Goal: Information Seeking & Learning: Learn about a topic

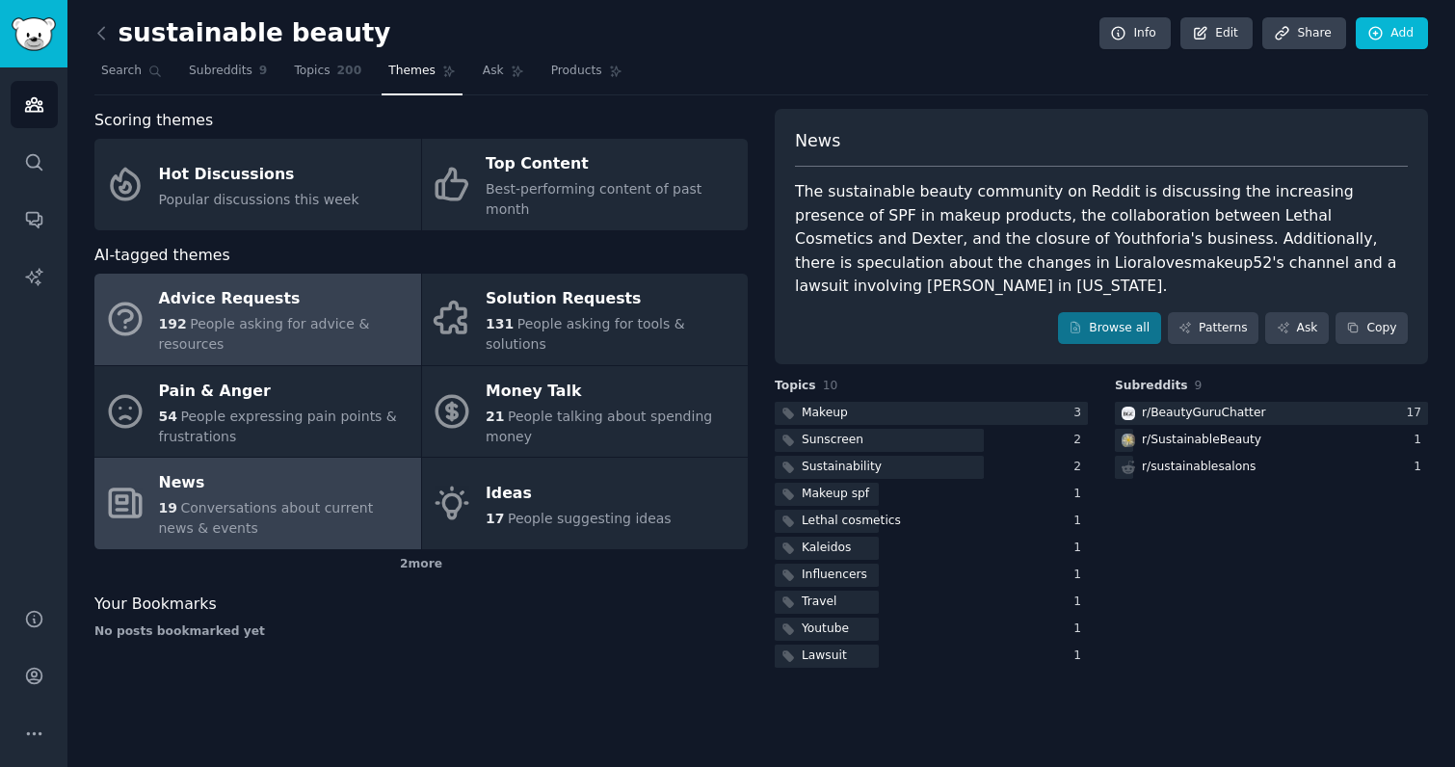
click at [326, 314] on div "192 People asking for advice & resources" at bounding box center [285, 334] width 252 height 40
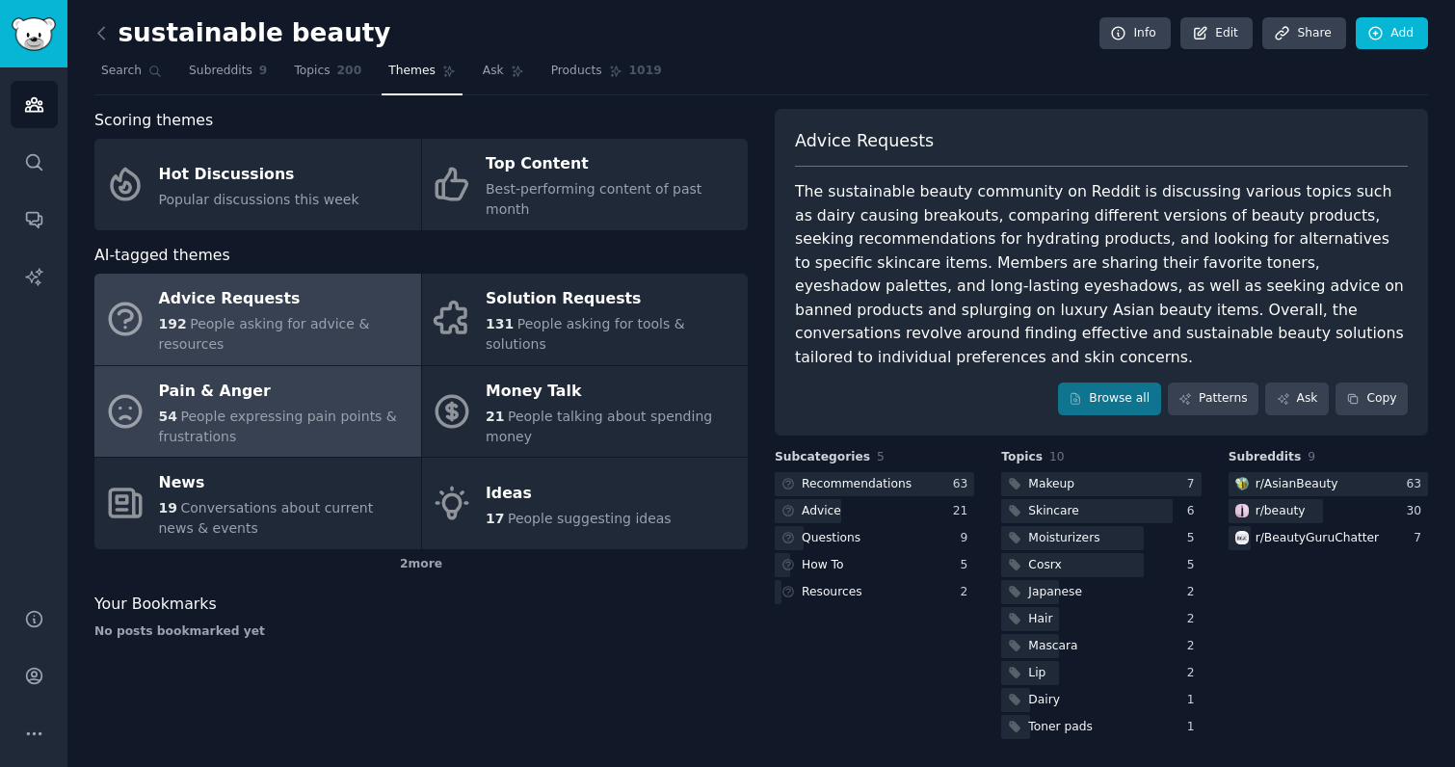
click at [318, 380] on div "Pain & Anger" at bounding box center [285, 391] width 252 height 31
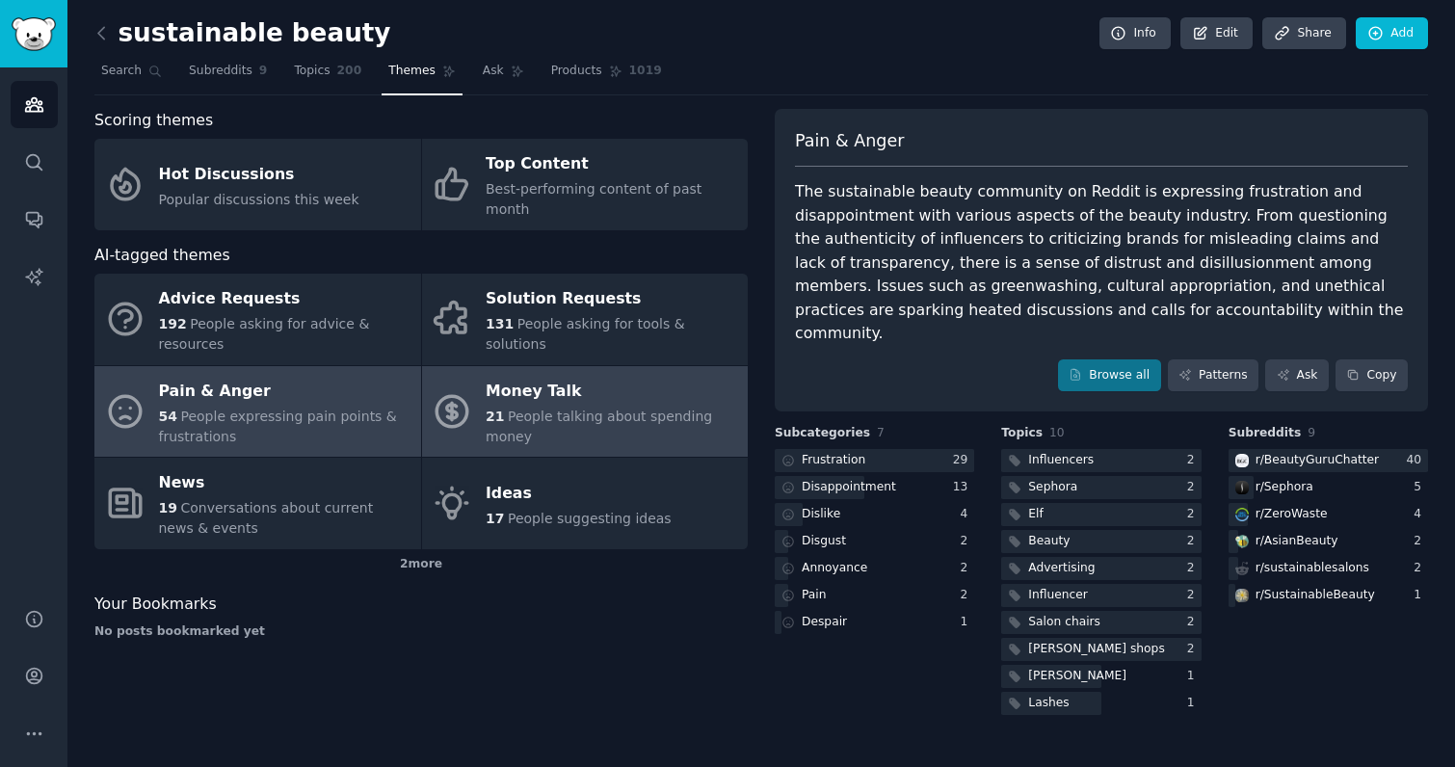
click at [675, 409] on span "People talking about spending money" at bounding box center [599, 427] width 226 height 36
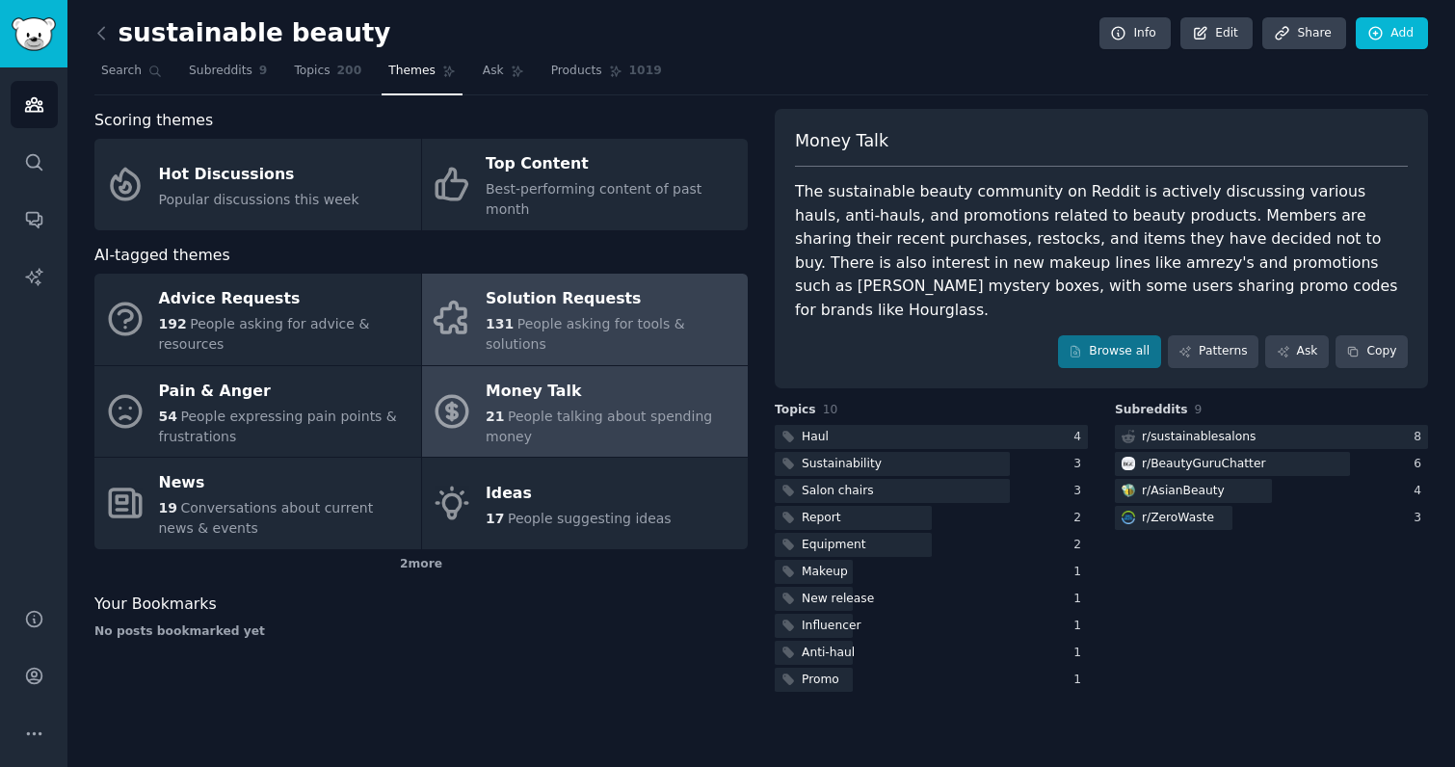
click at [649, 296] on div "Solution Requests" at bounding box center [612, 299] width 252 height 31
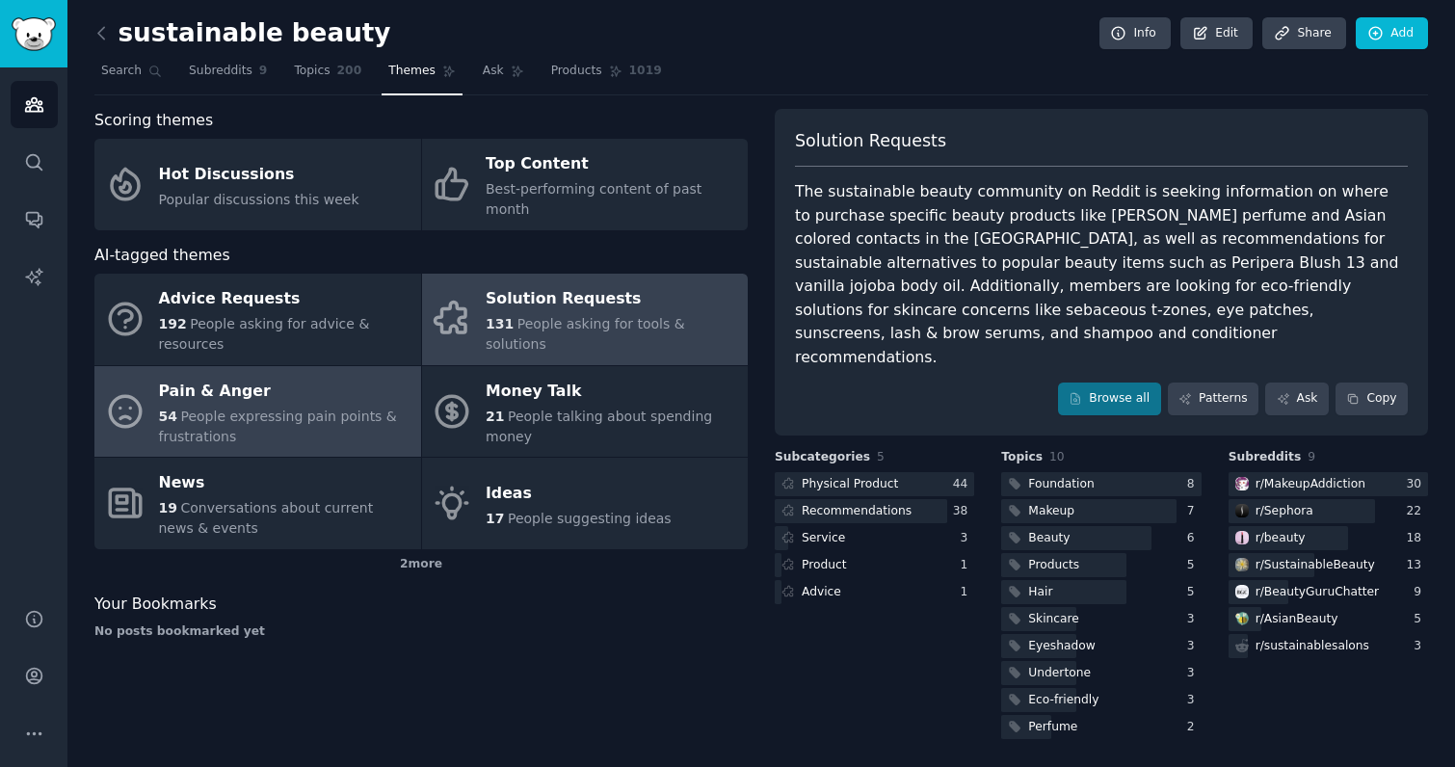
click at [302, 409] on span "People expressing pain points & frustrations" at bounding box center [278, 427] width 238 height 36
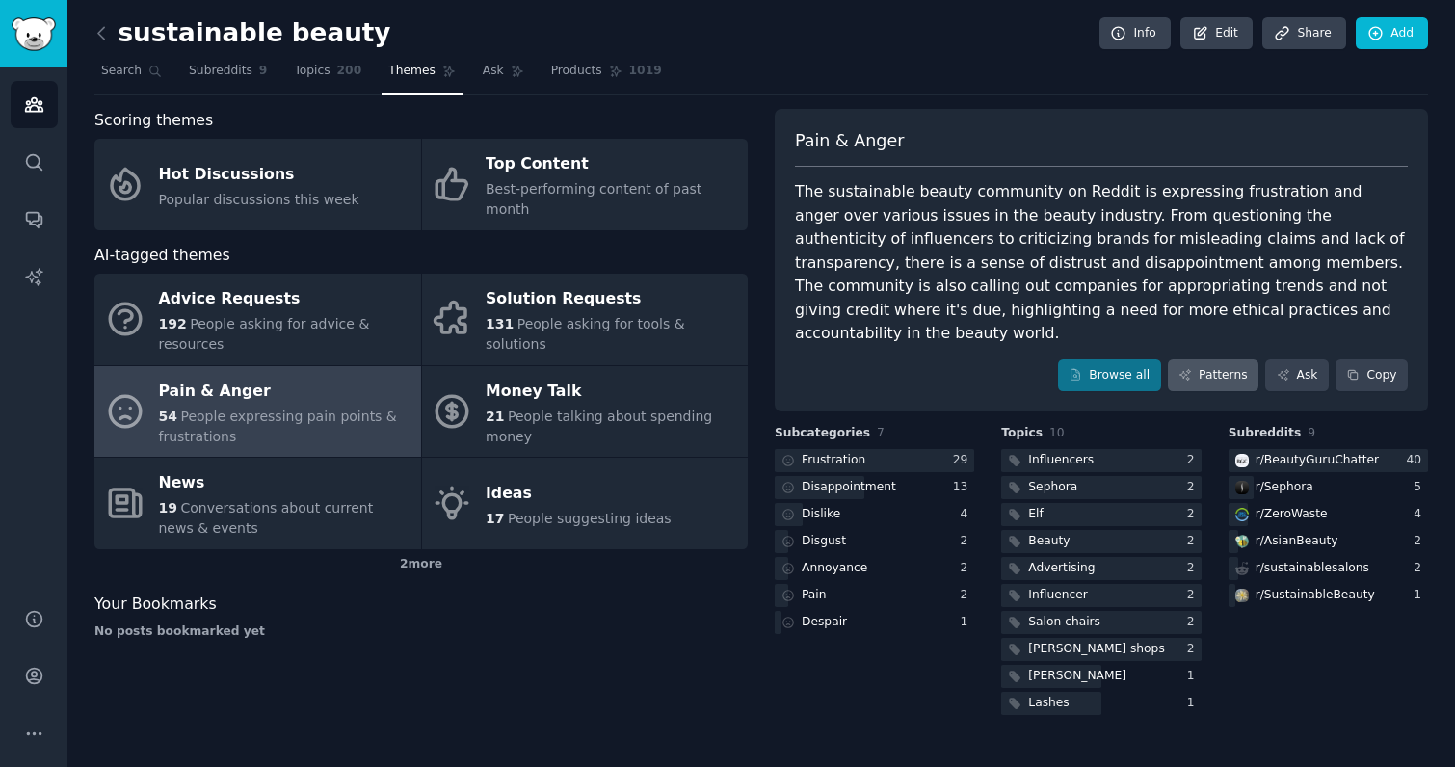
click at [1201, 359] on link "Patterns" at bounding box center [1213, 375] width 91 height 33
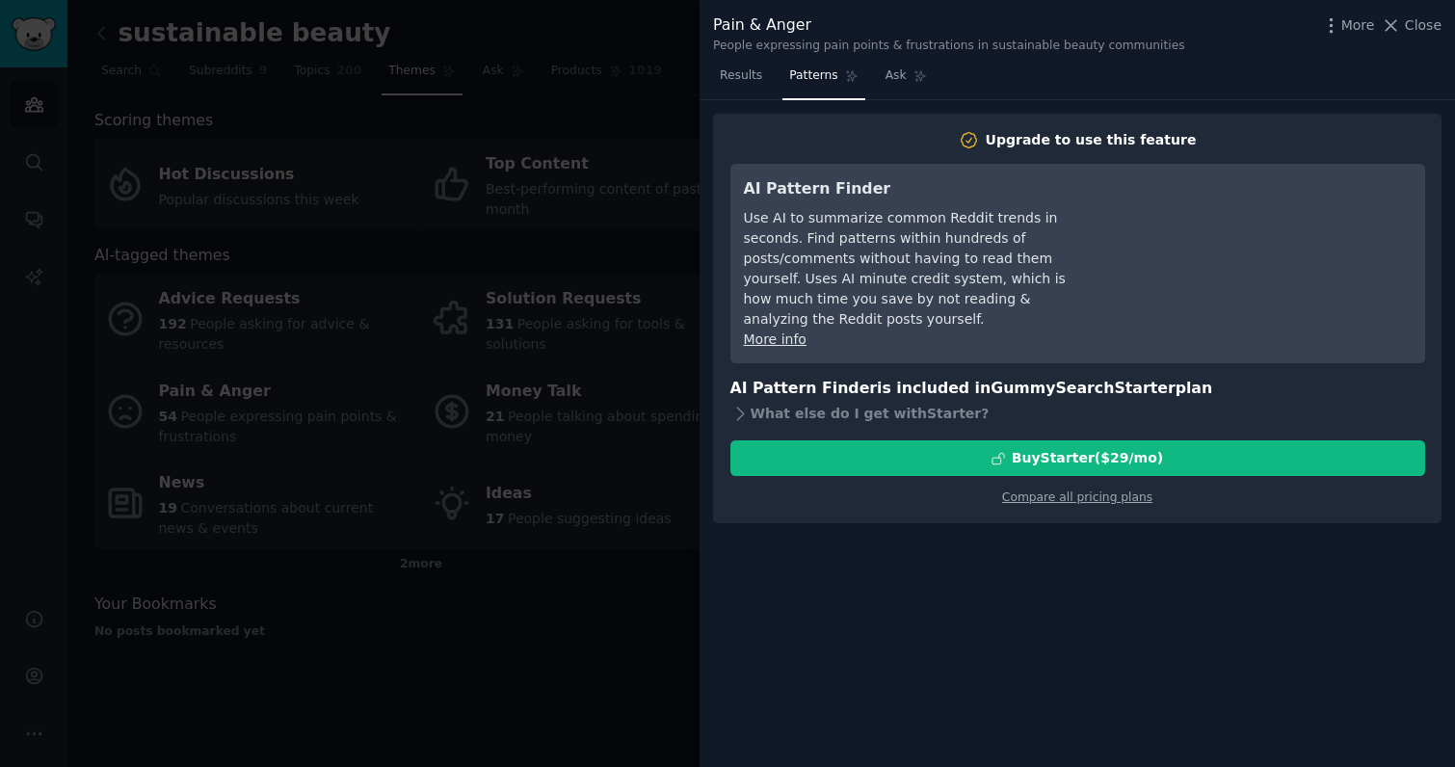
click at [649, 123] on div at bounding box center [727, 383] width 1455 height 767
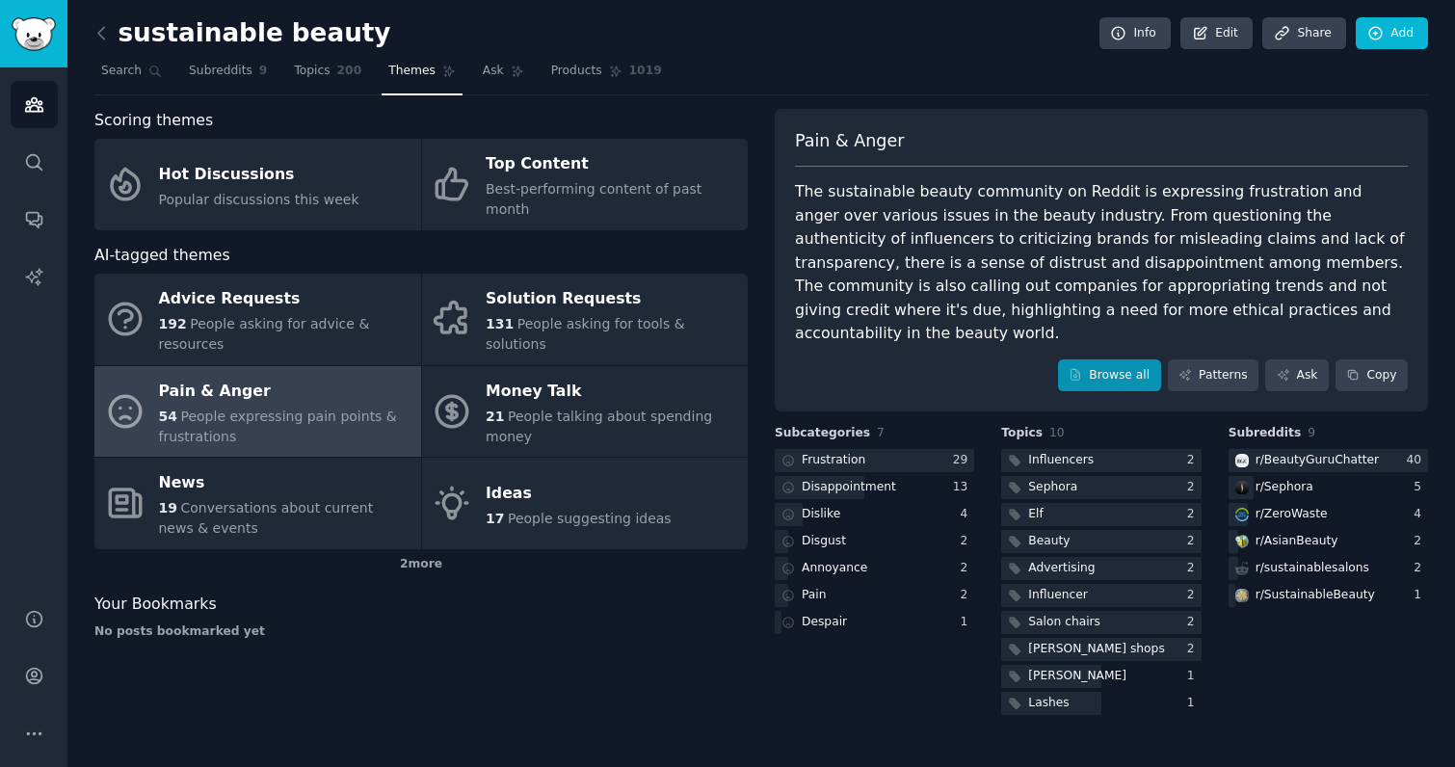
click at [1093, 359] on link "Browse all" at bounding box center [1109, 375] width 103 height 33
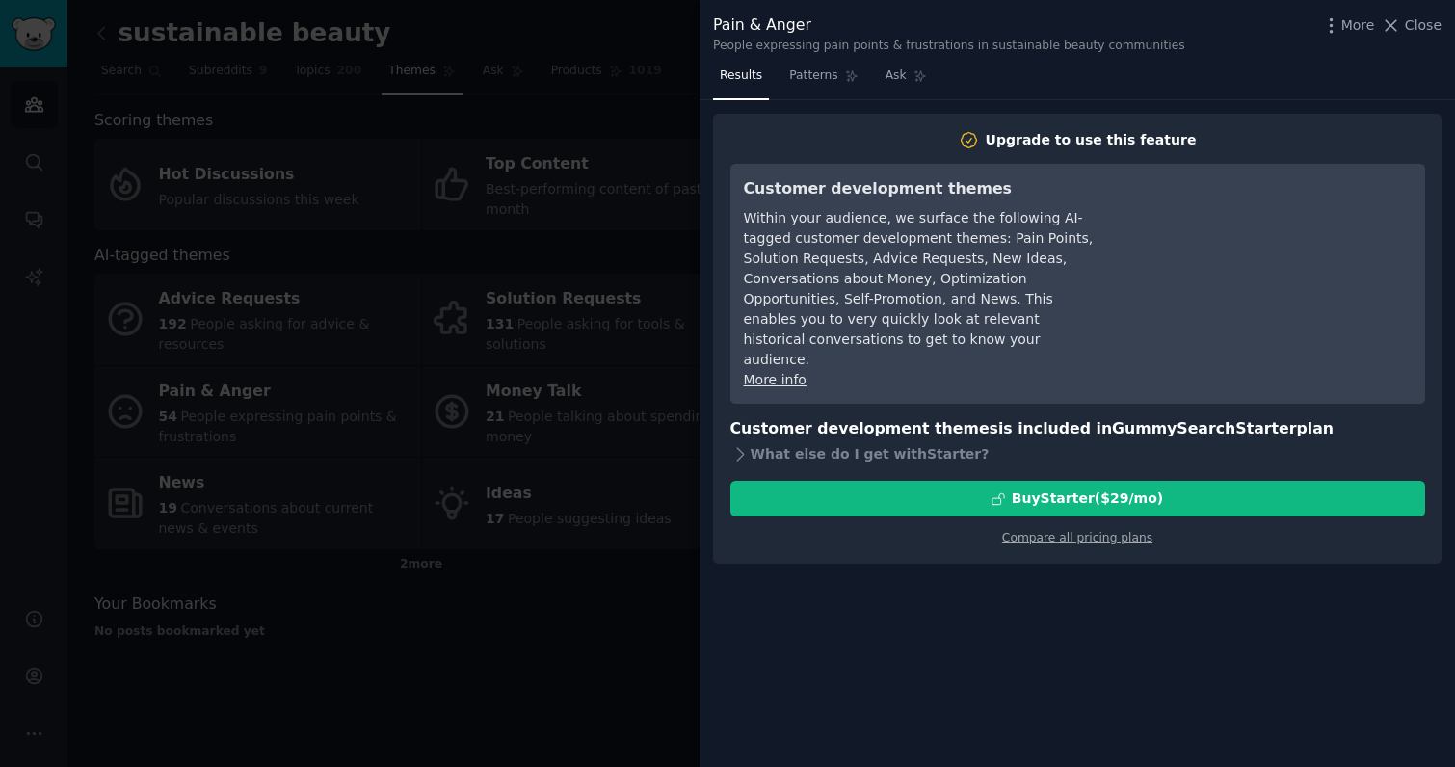
click at [487, 301] on div at bounding box center [727, 383] width 1455 height 767
